Goal: Task Accomplishment & Management: Manage account settings

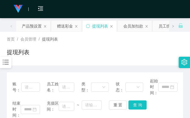
drag, startPoint x: 64, startPoint y: 47, endPoint x: 56, endPoint y: 0, distance: 47.7
click at [61, 46] on div "首页 / 会员管理 / 提现列表 / 提现列表" at bounding box center [95, 48] width 176 height 25
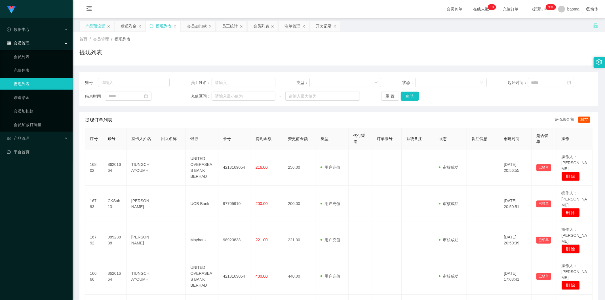
drag, startPoint x: 93, startPoint y: 25, endPoint x: 148, endPoint y: 26, distance: 55.0
click at [94, 25] on div "产品预设置" at bounding box center [95, 26] width 20 height 11
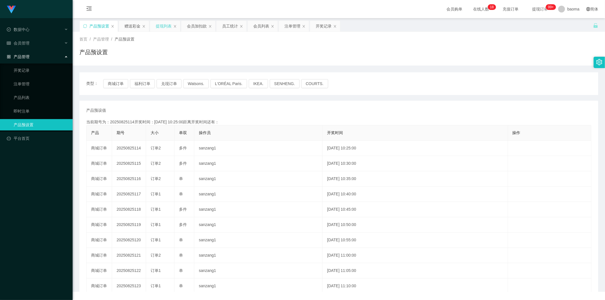
click at [164, 26] on div "提现列表" at bounding box center [164, 26] width 16 height 11
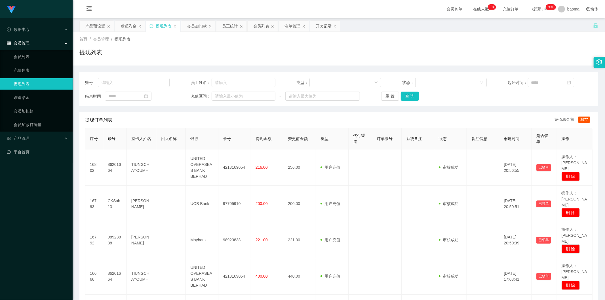
drag, startPoint x: 120, startPoint y: 24, endPoint x: 138, endPoint y: 41, distance: 24.1
click at [120, 24] on div "赠送彩金" at bounding box center [128, 26] width 16 height 11
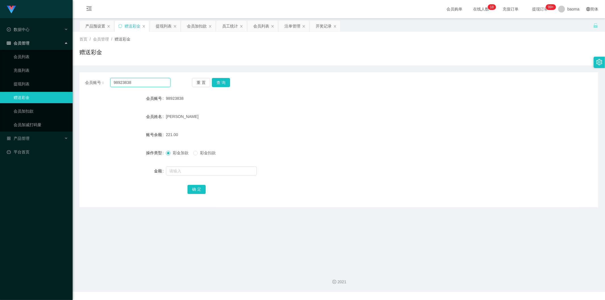
click at [150, 82] on input "98923838" at bounding box center [140, 82] width 60 height 9
drag, startPoint x: 150, startPoint y: 82, endPoint x: 72, endPoint y: 76, distance: 78.2
click at [73, 77] on main "关闭左侧 关闭右侧 关闭其它 刷新页面 产品预设置 赠送彩金 提现列表 会员加扣款 员工统计 会员列表 注单管理 开奖记录 首页 / 会员管理 / 赠送彩金 …" at bounding box center [339, 141] width 532 height 247
paste input "二C 8/22 47女"
drag, startPoint x: 168, startPoint y: 82, endPoint x: 33, endPoint y: 21, distance: 148.6
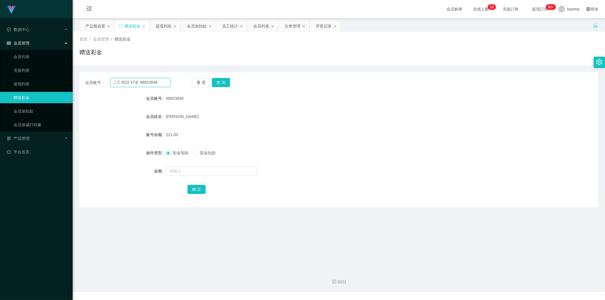
click at [0, 54] on section "Jingdong工作台代理端 数据中心 会员管理 会员列表 充值列表 提现列表 赠送彩金 会员加扣款 会员加减打码量 产品管理 开奖记录 注单管理 产品列表 …" at bounding box center [302, 146] width 605 height 292
click at [164, 84] on input "二C 8/22 47女 98923838" at bounding box center [140, 82] width 60 height 9
drag, startPoint x: 165, startPoint y: 83, endPoint x: 149, endPoint y: 77, distance: 16.8
click at [82, 73] on div "会员账号： 二C 8/22 47女 98923838 重 置 查 询 会员账号 98923838 会员姓名 [PERSON_NAME] soo 账号余额 22…" at bounding box center [338, 139] width 519 height 135
paste input "text"
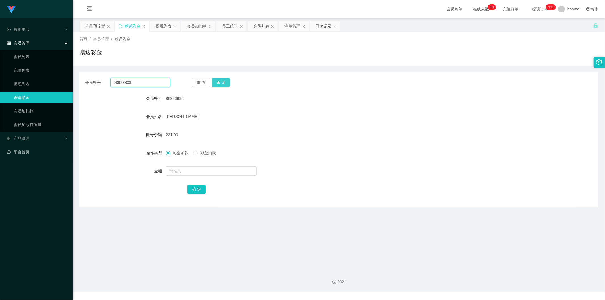
type input "98923838"
click at [190, 82] on button "查 询" at bounding box center [221, 82] width 18 height 9
drag, startPoint x: 221, startPoint y: 82, endPoint x: 210, endPoint y: 125, distance: 44.3
click at [190, 82] on div "重 置 查 询" at bounding box center [234, 82] width 85 height 9
drag, startPoint x: 198, startPoint y: 171, endPoint x: 200, endPoint y: 169, distance: 3.3
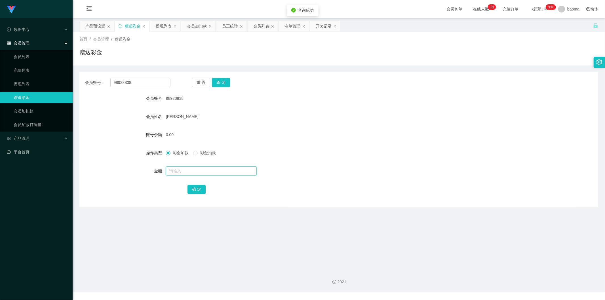
click at [190, 118] on input "text" at bounding box center [211, 170] width 91 height 9
type input "10000"
click at [190, 118] on button "确 定" at bounding box center [196, 189] width 18 height 9
click at [190, 28] on div "会员列表" at bounding box center [261, 26] width 16 height 11
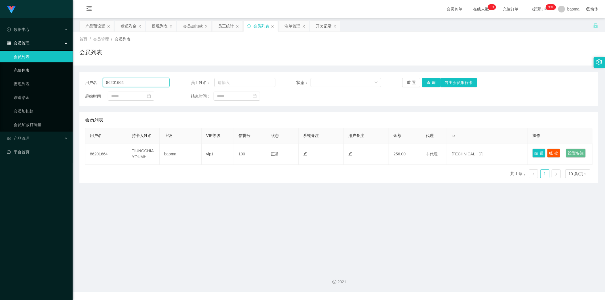
drag, startPoint x: 142, startPoint y: 82, endPoint x: 47, endPoint y: 74, distance: 95.6
click at [45, 75] on section "Jingdong工作台代理端 数据中心 会员管理 会员列表 充值列表 提现列表 赠送彩金 会员加扣款 会员加减打码量 产品管理 平台首页 保存配置 重置配置 …" at bounding box center [302, 146] width 605 height 292
paste input "98923838"
type input "98923838"
click at [190, 80] on button "查 询" at bounding box center [431, 82] width 18 height 9
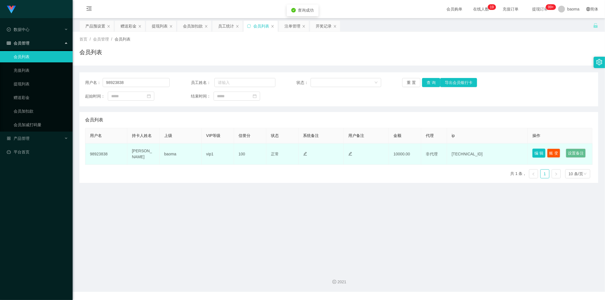
click at [190, 118] on button "编 辑" at bounding box center [538, 153] width 13 height 9
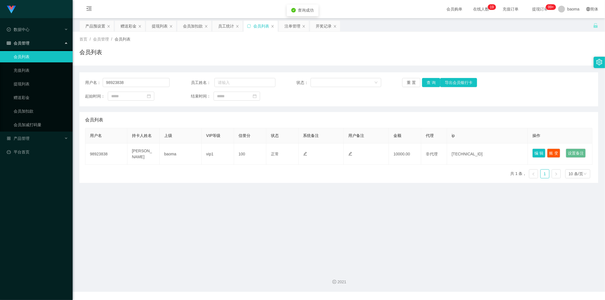
type input "98923838"
type input "[PERSON_NAME]"
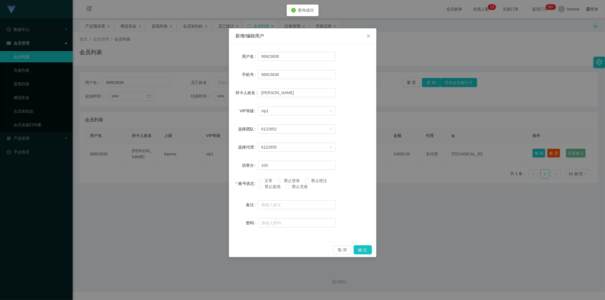
drag, startPoint x: 266, startPoint y: 187, endPoint x: 330, endPoint y: 223, distance: 73.3
click at [190, 118] on span "禁止提现" at bounding box center [272, 186] width 20 height 5
click at [190, 118] on button "确 定" at bounding box center [363, 249] width 18 height 9
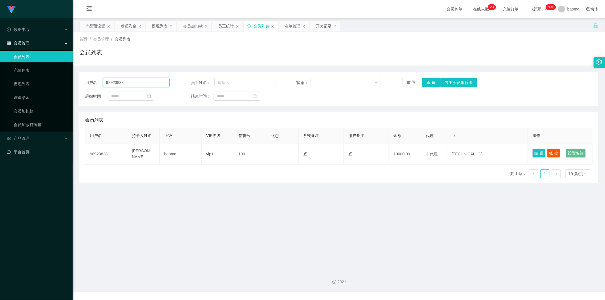
drag, startPoint x: 123, startPoint y: 83, endPoint x: 106, endPoint y: 75, distance: 18.5
click at [39, 78] on section "Jingdong工作台代理端 数据中心 会员管理 会员列表 充值列表 提现列表 赠送彩金 会员加扣款 会员加减打码量 产品管理 平台首页 保存配置 重置配置 …" at bounding box center [302, 146] width 605 height 292
click at [190, 86] on button "查 询" at bounding box center [431, 82] width 18 height 9
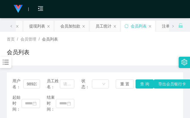
click at [115, 51] on div "会员列表" at bounding box center [95, 54] width 176 height 13
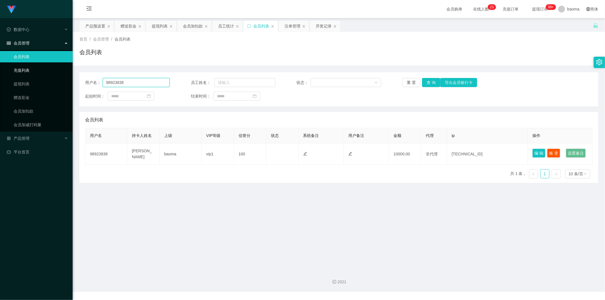
drag, startPoint x: 136, startPoint y: 83, endPoint x: 69, endPoint y: 71, distance: 67.8
click at [69, 71] on section "Jingdong工作台代理端 数据中心 会员管理 会员列表 充值列表 提现列表 赠送彩金 会员加扣款 会员加减打码量 产品管理 平台首页 保存配置 重置配置 …" at bounding box center [302, 146] width 605 height 292
click at [126, 26] on div "赠送彩金" at bounding box center [128, 26] width 16 height 11
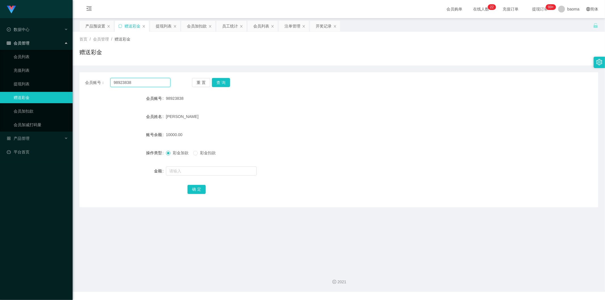
click at [86, 73] on div "会员账号： 98923838 重 置 查 询 会员账号 98923838 会员姓名 [PERSON_NAME] soo 账号余额 10000.00 操作类型 …" at bounding box center [338, 139] width 519 height 135
paste input "86201664"
type input "86201664"
click at [190, 82] on button "查 询" at bounding box center [221, 82] width 18 height 9
drag, startPoint x: 177, startPoint y: 171, endPoint x: 179, endPoint y: 168, distance: 3.5
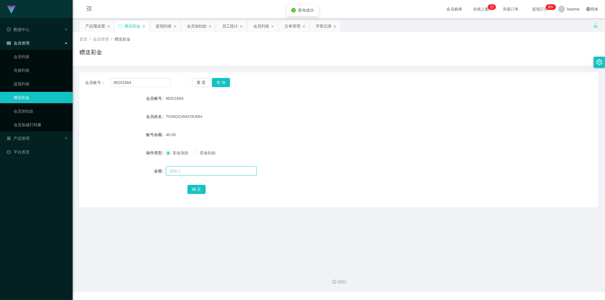
click at [177, 118] on input "text" at bounding box center [211, 170] width 91 height 9
type input "10000"
click at [190, 118] on button "确 定" at bounding box center [196, 189] width 18 height 9
click at [190, 29] on div "会员列表" at bounding box center [261, 26] width 16 height 11
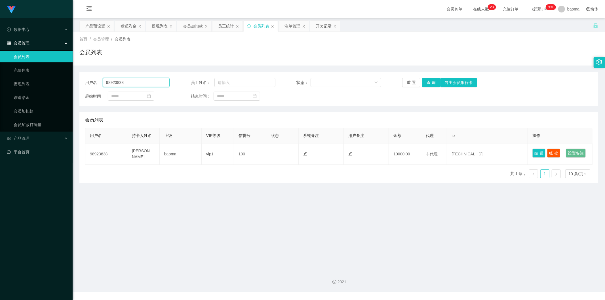
drag, startPoint x: 127, startPoint y: 81, endPoint x: 81, endPoint y: 71, distance: 46.7
click at [83, 71] on div "用户名： 98923838 员工姓名： 状态： 重 置 查 询 导出会员银行卡 起始时间： 结束时间： 会员列表 用户名 持卡人姓名 上级 VIP等级 信誉分…" at bounding box center [338, 123] width 519 height 117
paste input "86201664"
type input "86201664"
click at [190, 81] on button "查 询" at bounding box center [431, 82] width 18 height 9
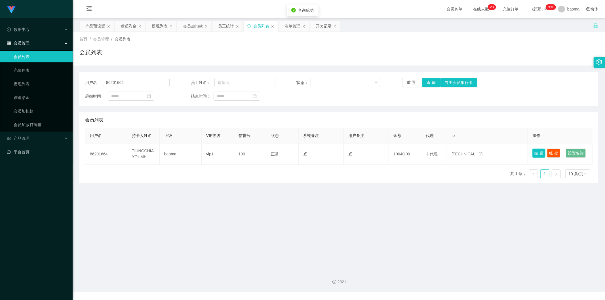
click at [190, 118] on button "编 辑" at bounding box center [538, 153] width 13 height 9
type input "86201664"
type input "TIUNGCHIAYOUMH"
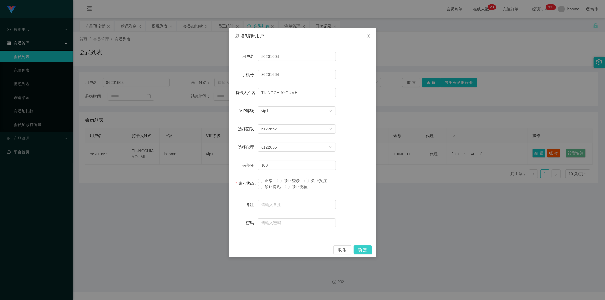
click at [190, 118] on button "确 定" at bounding box center [363, 249] width 18 height 9
